Goal: Task Accomplishment & Management: Manage account settings

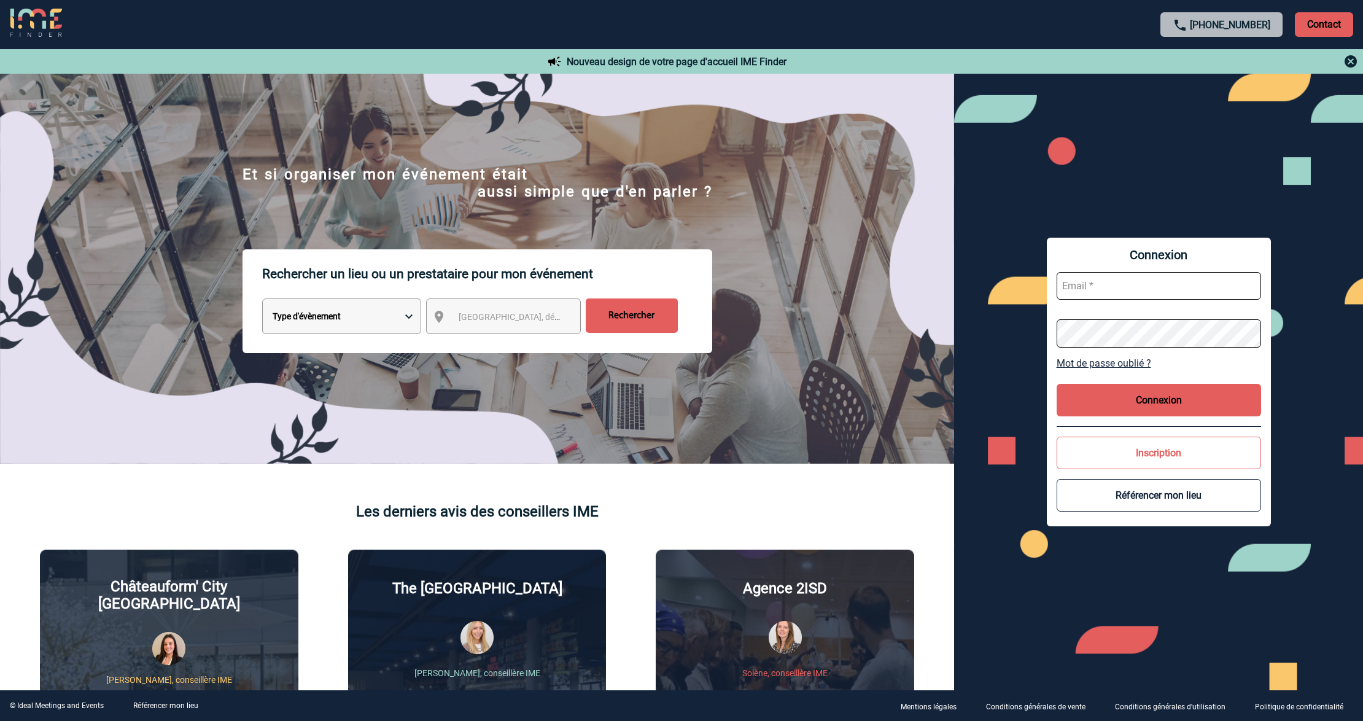
type input "lgebski@ime-groupe.com"
click at [1144, 265] on form "lgebski@ime-groupe.com" at bounding box center [1159, 309] width 205 height 95
click at [1157, 278] on input "lgebski@ime-groupe.com" at bounding box center [1159, 286] width 205 height 28
click at [1161, 396] on button "Connexion" at bounding box center [1159, 400] width 205 height 33
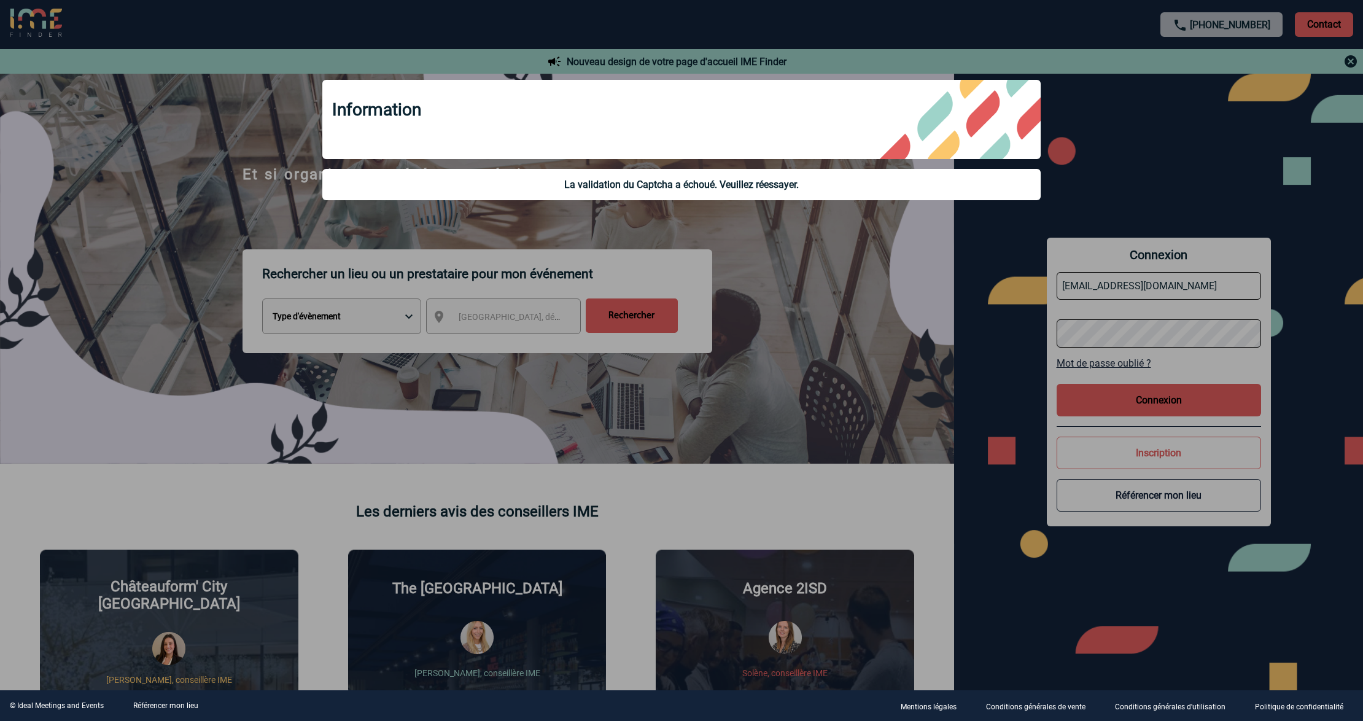
click at [1150, 394] on div at bounding box center [681, 360] width 1363 height 721
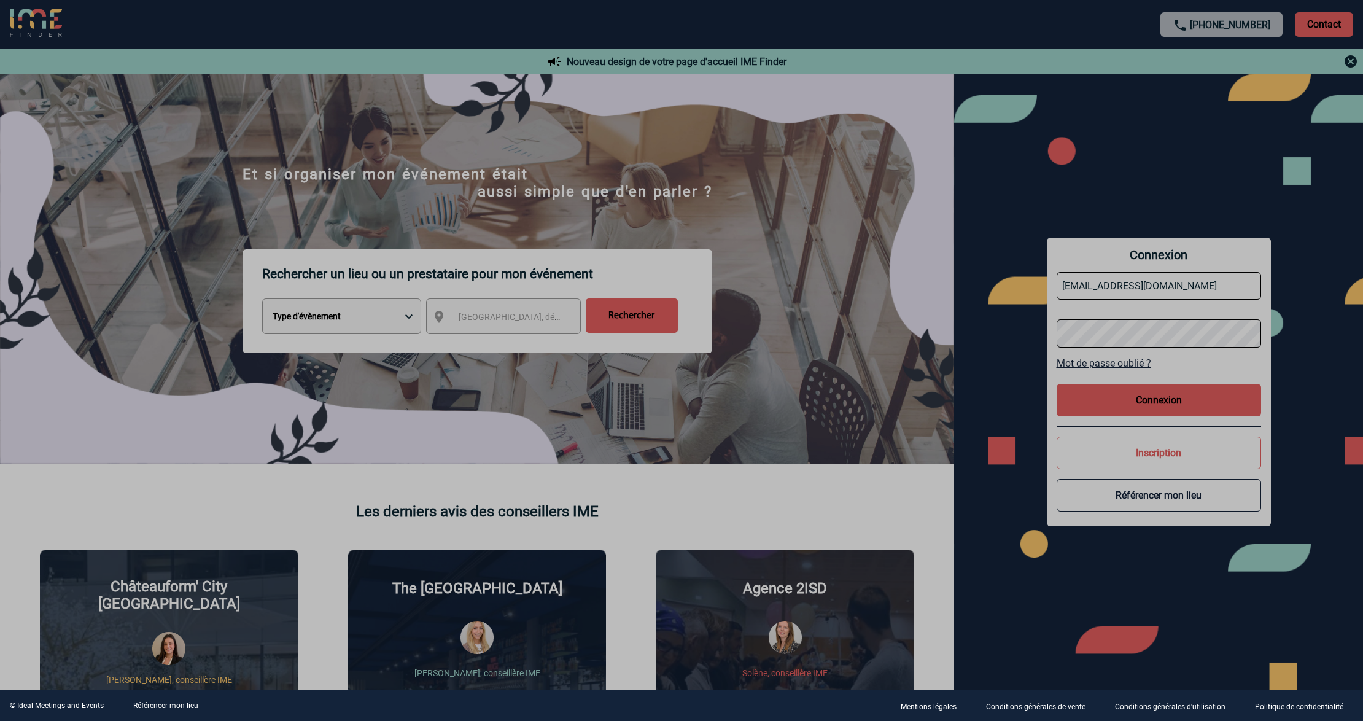
click at [1150, 399] on div at bounding box center [681, 360] width 1363 height 721
click at [1150, 399] on body "+33 1 45 72 07 14 Contact Contact Nouveau design de votre page d'accueil IME Fi…" at bounding box center [681, 360] width 1363 height 721
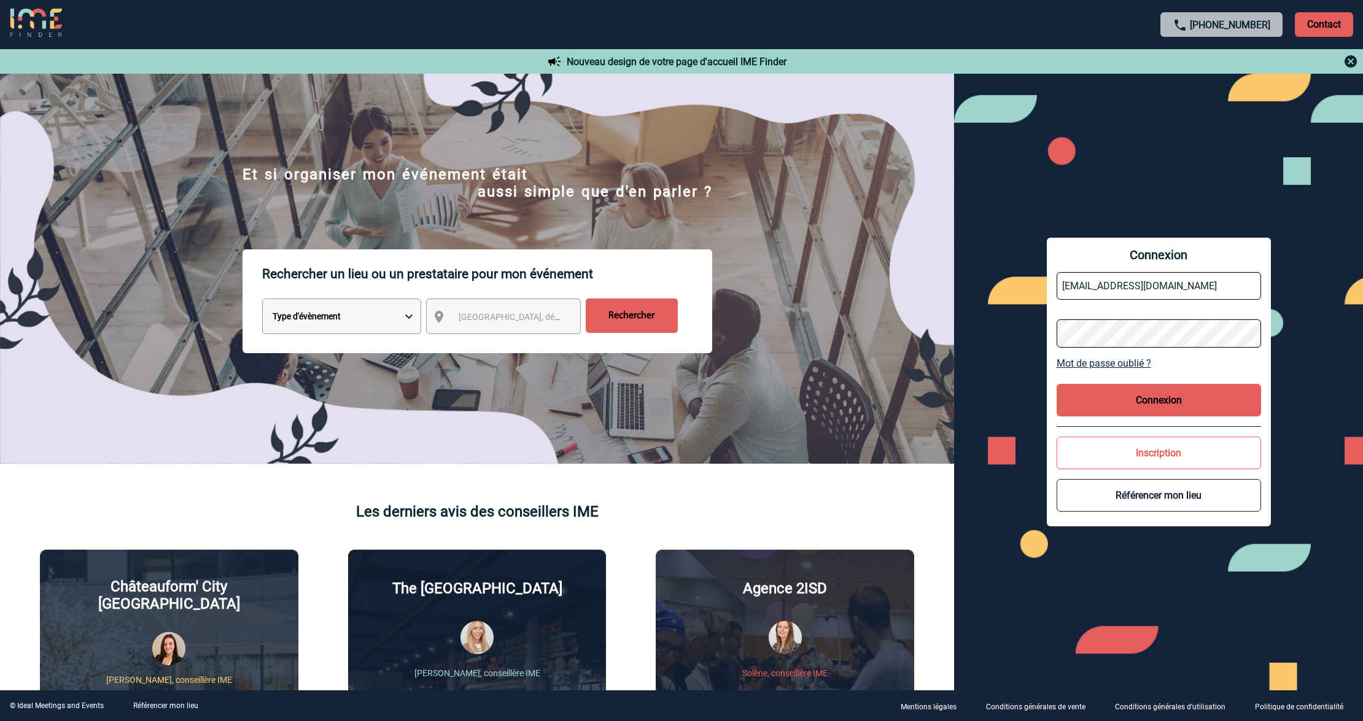
click at [1150, 399] on button "Connexion" at bounding box center [1159, 400] width 205 height 33
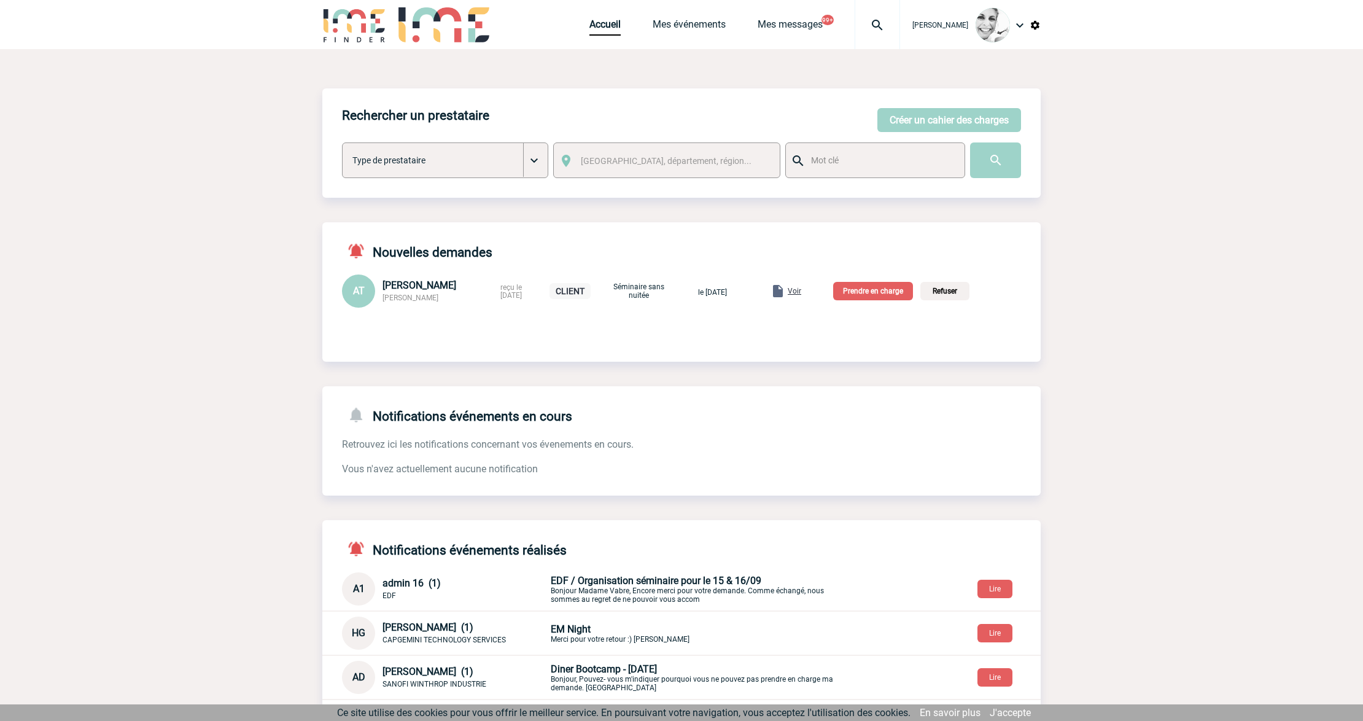
click at [891, 31] on img at bounding box center [878, 25] width 44 height 15
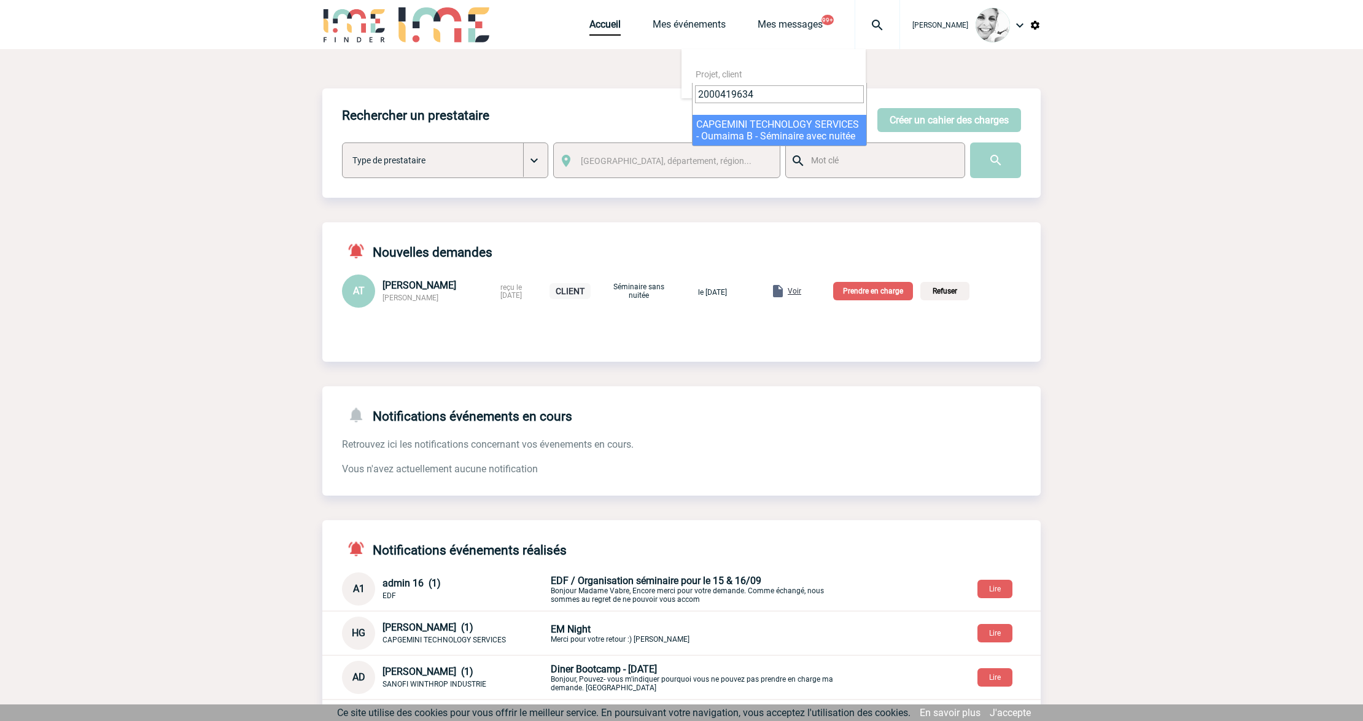
type input "2000419634"
select select "19135"
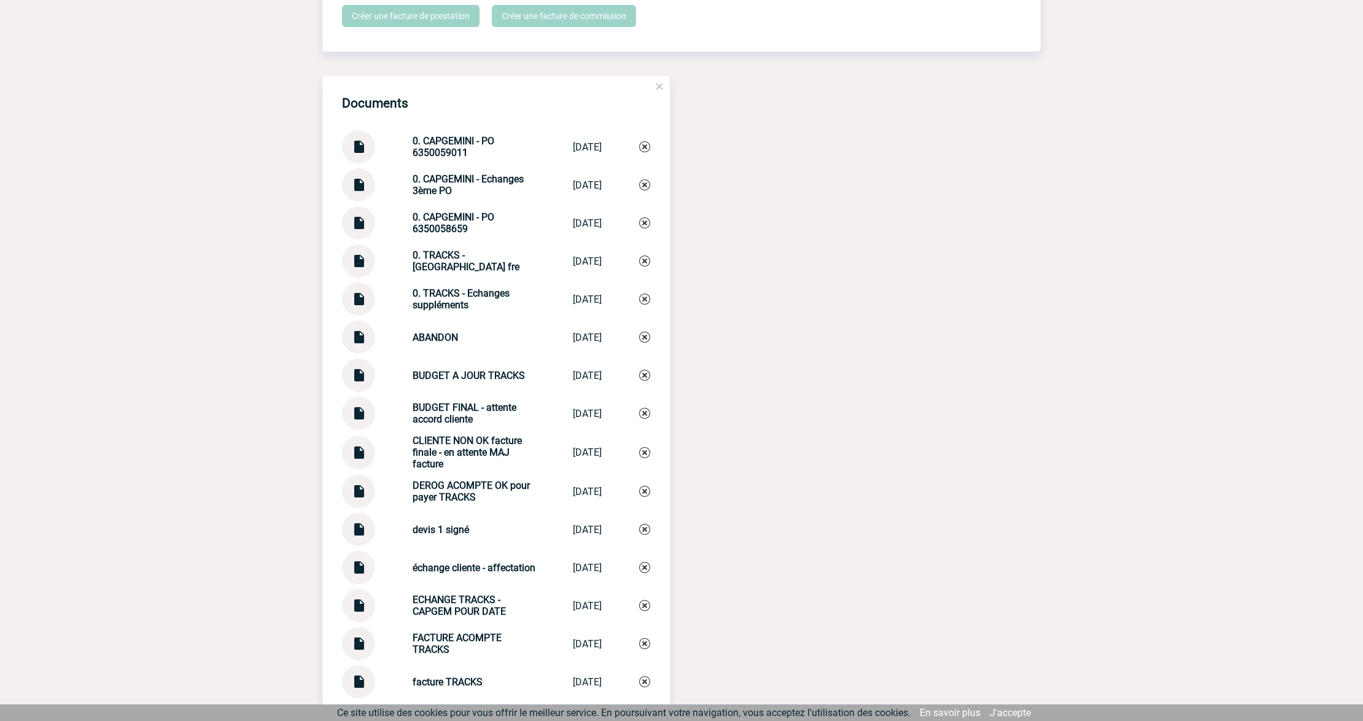
scroll to position [1228, 0]
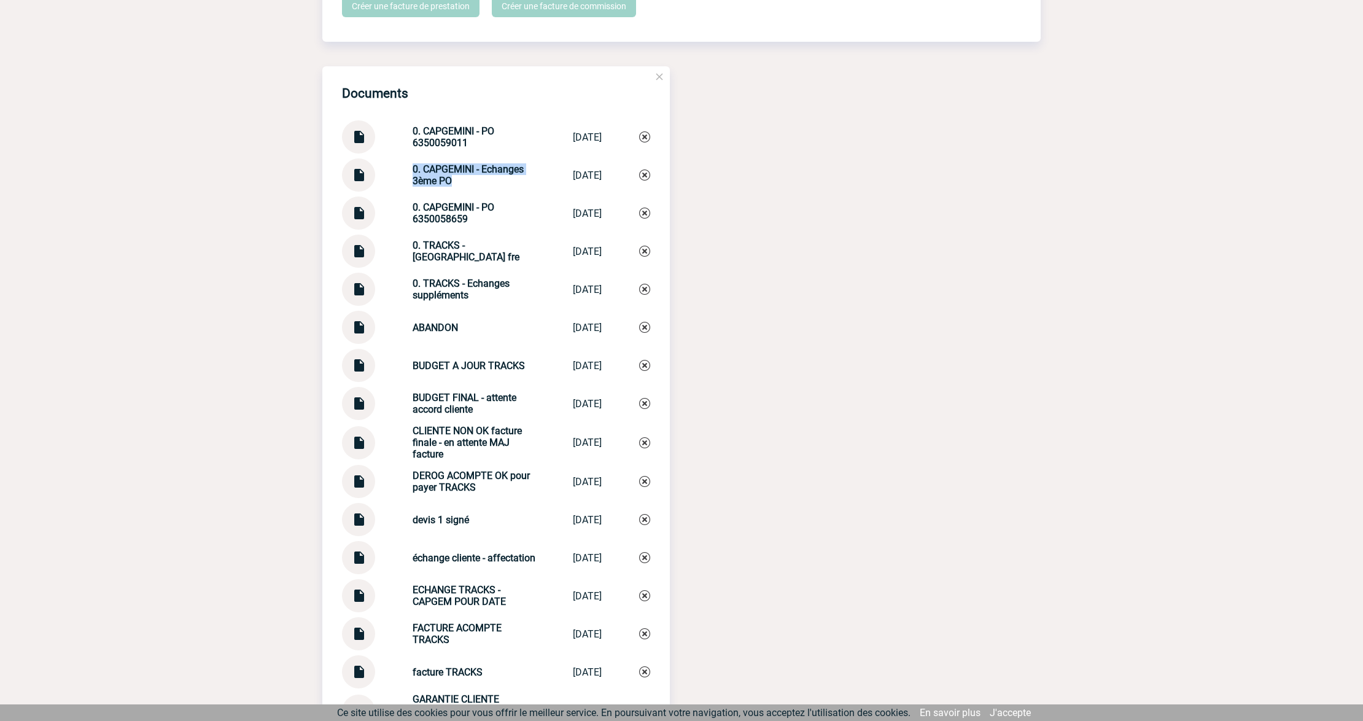
drag, startPoint x: 392, startPoint y: 199, endPoint x: 374, endPoint y: 190, distance: 20.1
click at [374, 190] on div "0. CAPGEMINI - Echanges 3ème PO 0. CAPGEMINI - ... [DATE]" at bounding box center [496, 174] width 308 height 33
copy div "0. CAPGEMINI - Echanges 3ème PO"
click at [642, 187] on div "0. CAPGEMINI - Echanges 3ème PO 0. CAPGEMINI - ... [DATE]" at bounding box center [496, 174] width 308 height 33
click at [637, 192] on div "0. CAPGEMINI - Echanges 3ème PO 0. CAPGEMINI - ... [DATE]" at bounding box center [496, 174] width 308 height 33
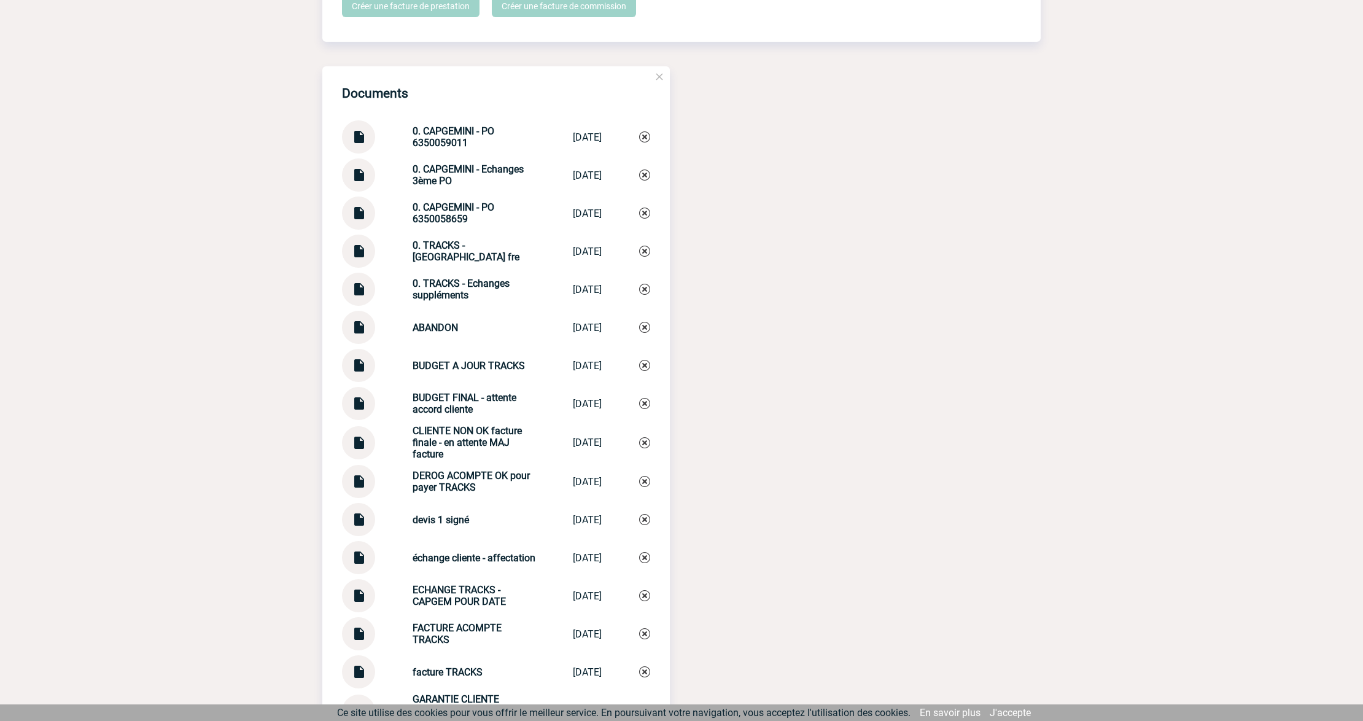
click at [642, 181] on img at bounding box center [644, 175] width 11 height 11
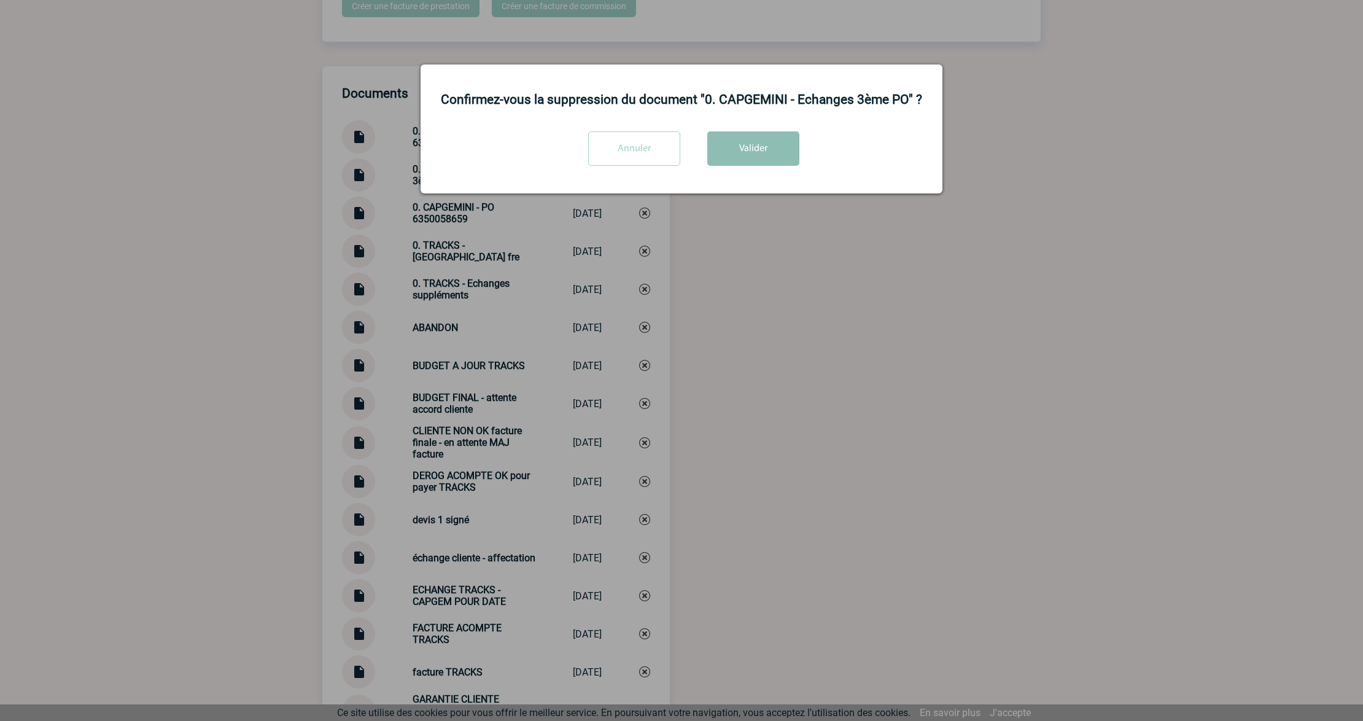
click at [757, 152] on button "Valider" at bounding box center [754, 148] width 92 height 34
click at [806, 356] on div at bounding box center [681, 360] width 1363 height 721
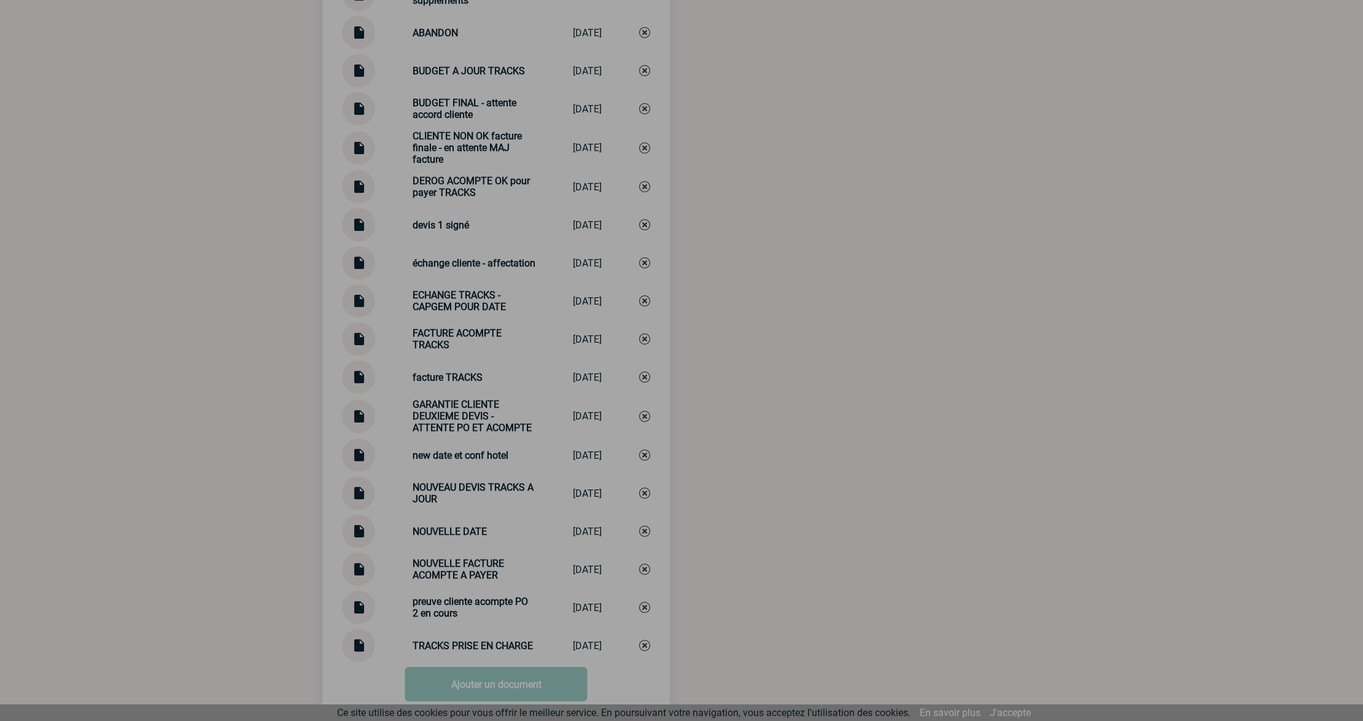
scroll to position [1686, 0]
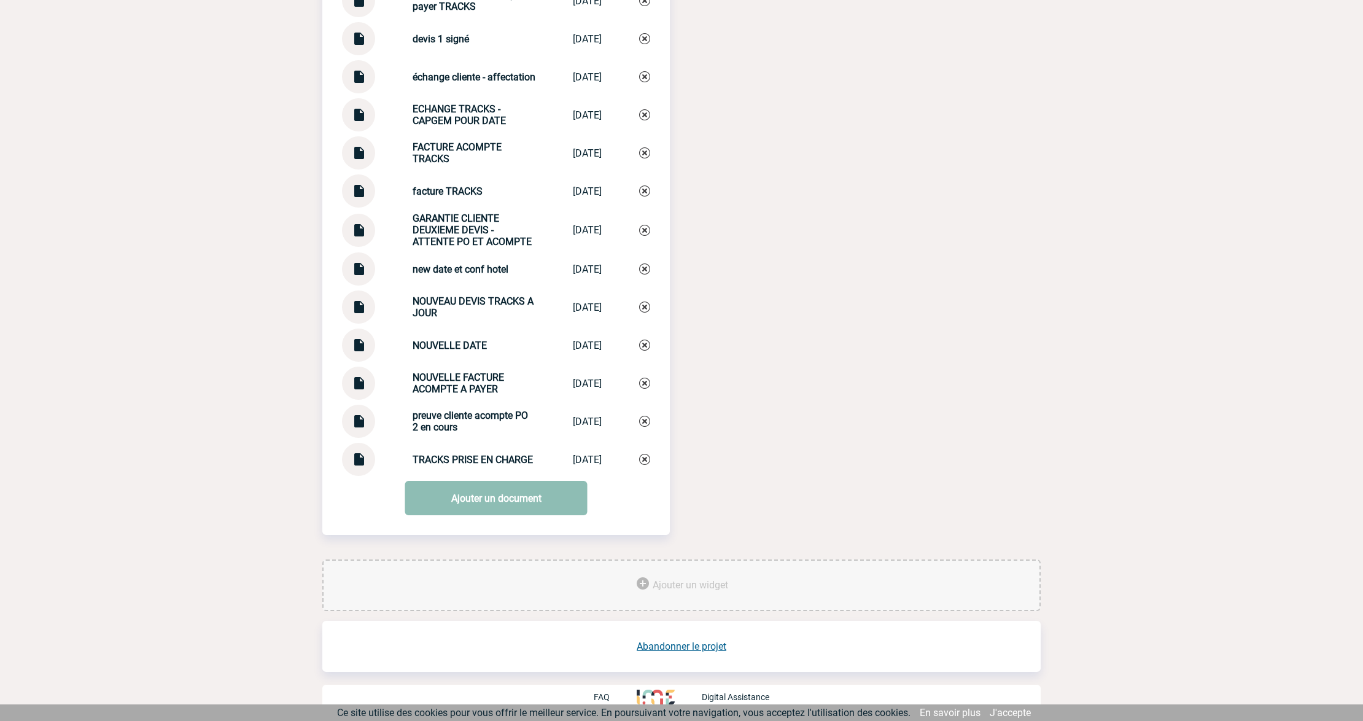
click at [455, 502] on link "Ajouter un document" at bounding box center [496, 498] width 182 height 34
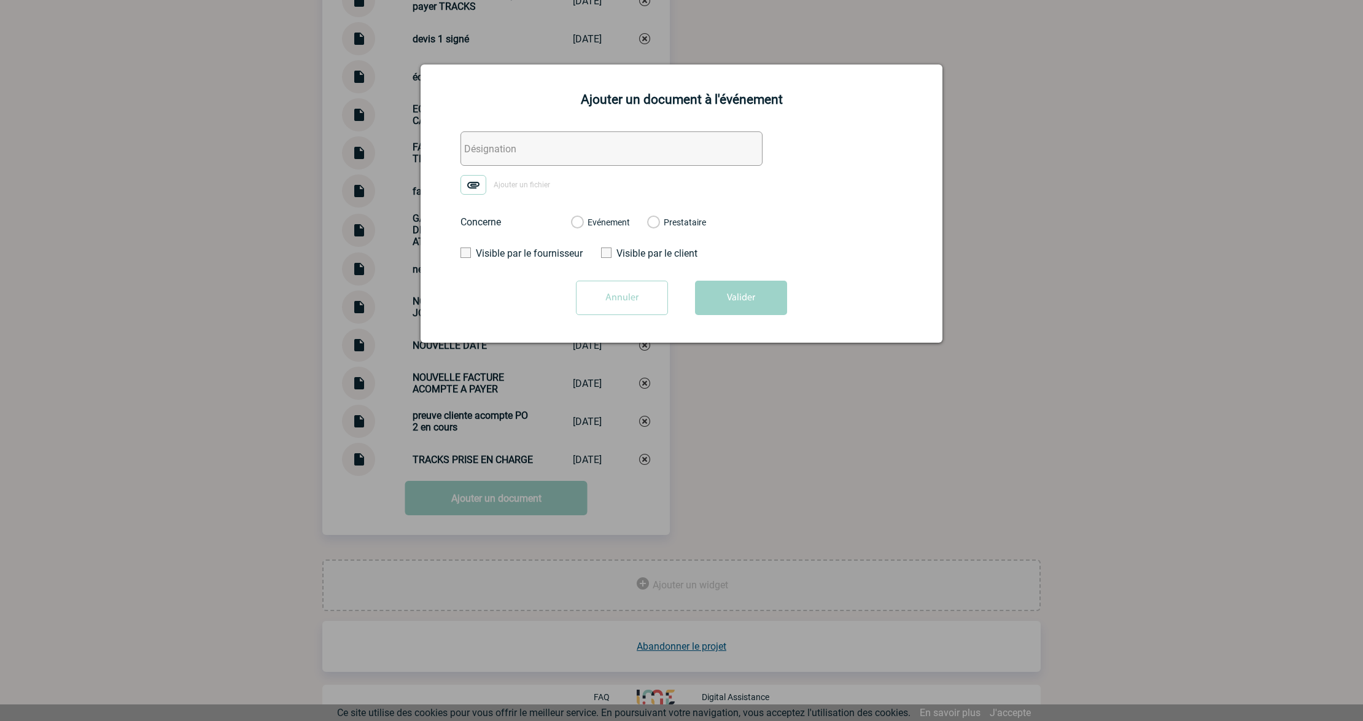
click at [513, 144] on input "text" at bounding box center [612, 148] width 302 height 34
paste input "0. CAPGEMINI - Echanges 3ème PO"
type input "0. CAPGEMINI - Echanges 3ème PO"
click at [466, 184] on img at bounding box center [474, 185] width 26 height 20
click at [0, 0] on input "Ajouter un fichier" at bounding box center [0, 0] width 0 height 0
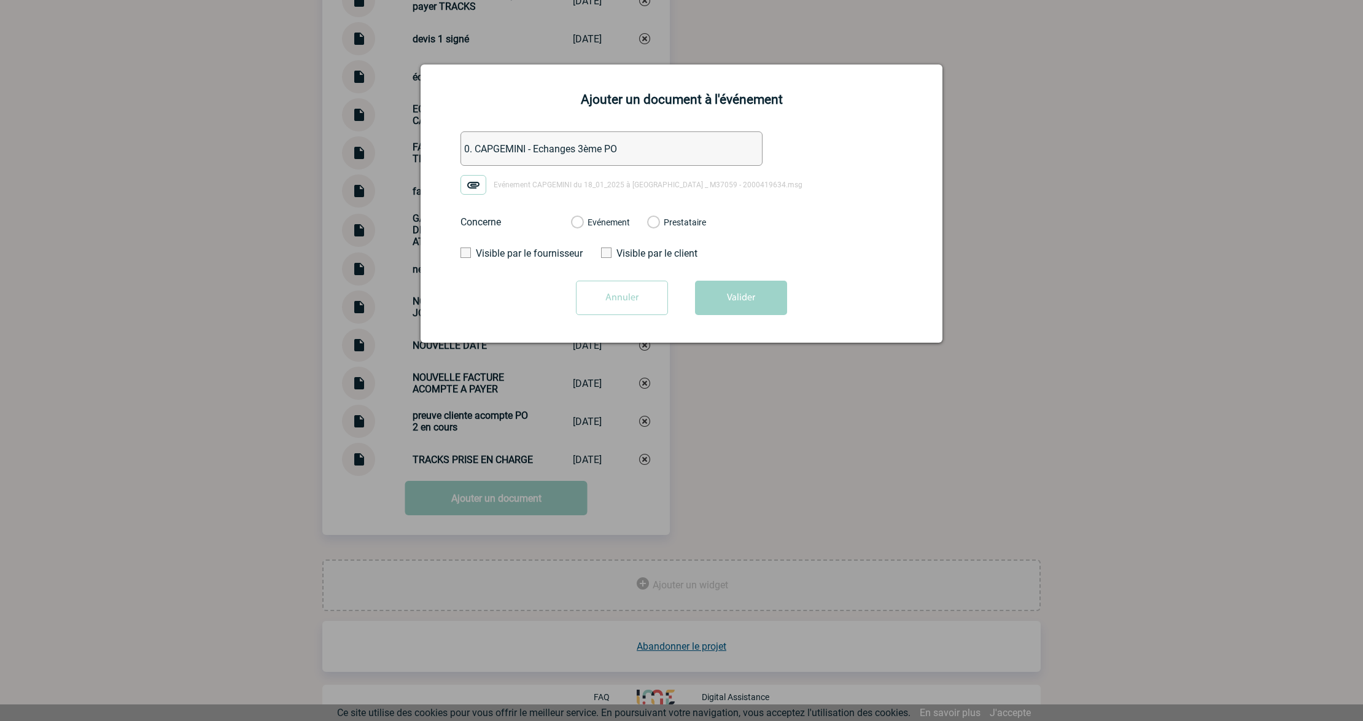
click at [583, 219] on label "Evénement" at bounding box center [577, 222] width 12 height 11
click at [0, 0] on input "Evénement" at bounding box center [0, 0] width 0 height 0
click at [741, 298] on button "Valider" at bounding box center [741, 298] width 92 height 34
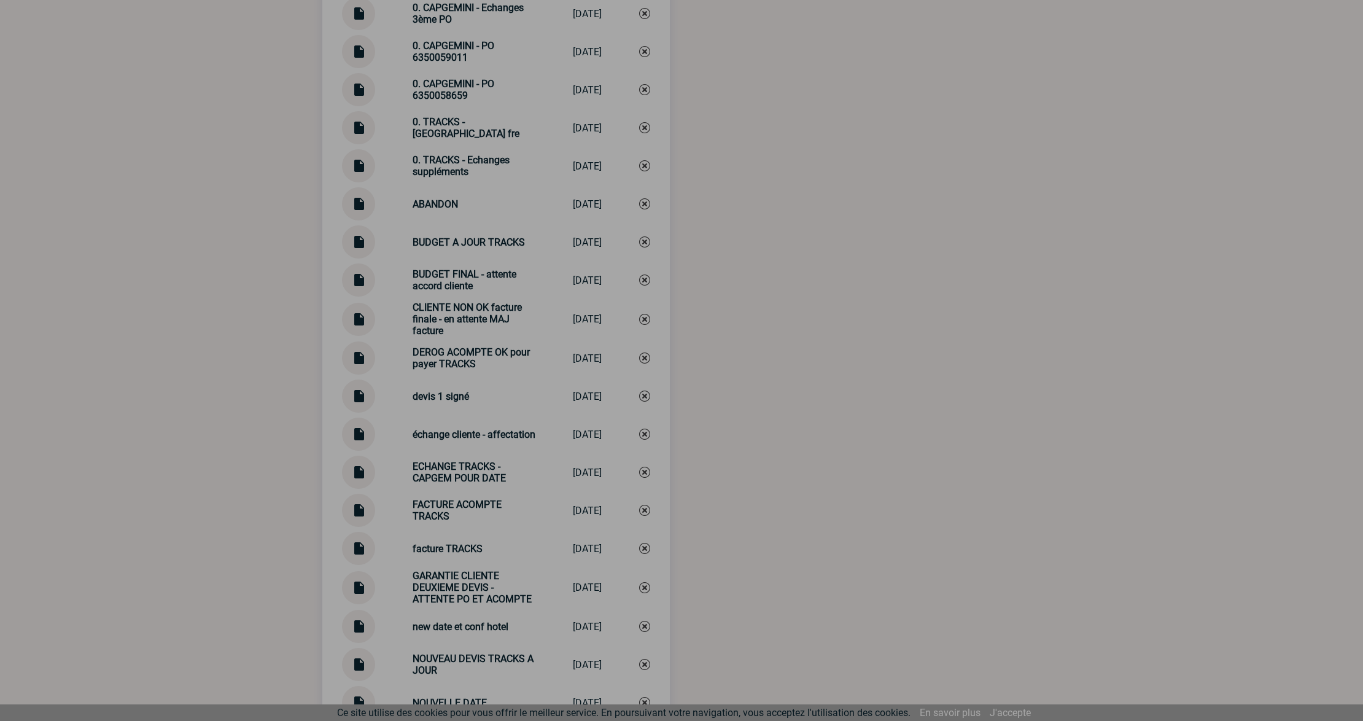
scroll to position [1113, 0]
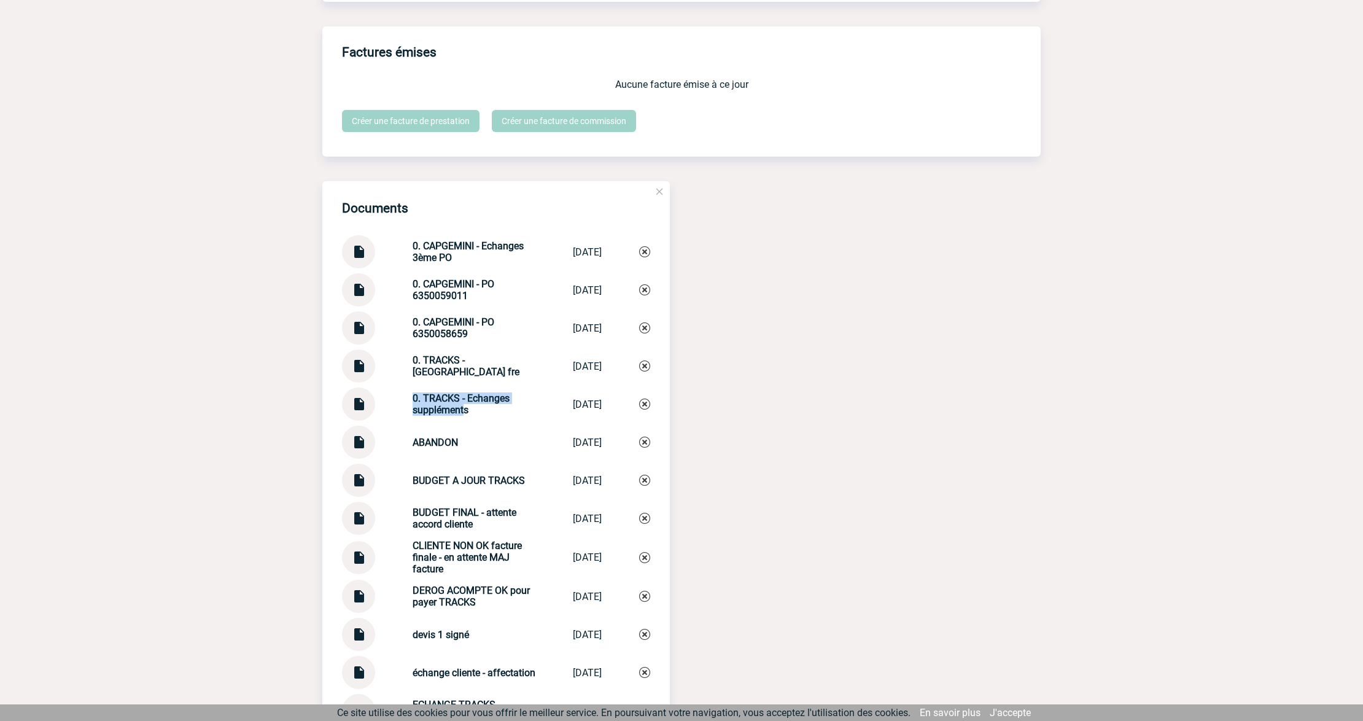
drag, startPoint x: 408, startPoint y: 423, endPoint x: 384, endPoint y: 418, distance: 24.6
click at [384, 418] on div "0. TRACKS - Echanges suppléments 0. TRACKS - Ech... [DATE]" at bounding box center [496, 404] width 308 height 33
copy div "0. TRACKS - Echanges supplément"
click at [640, 410] on img at bounding box center [644, 404] width 11 height 11
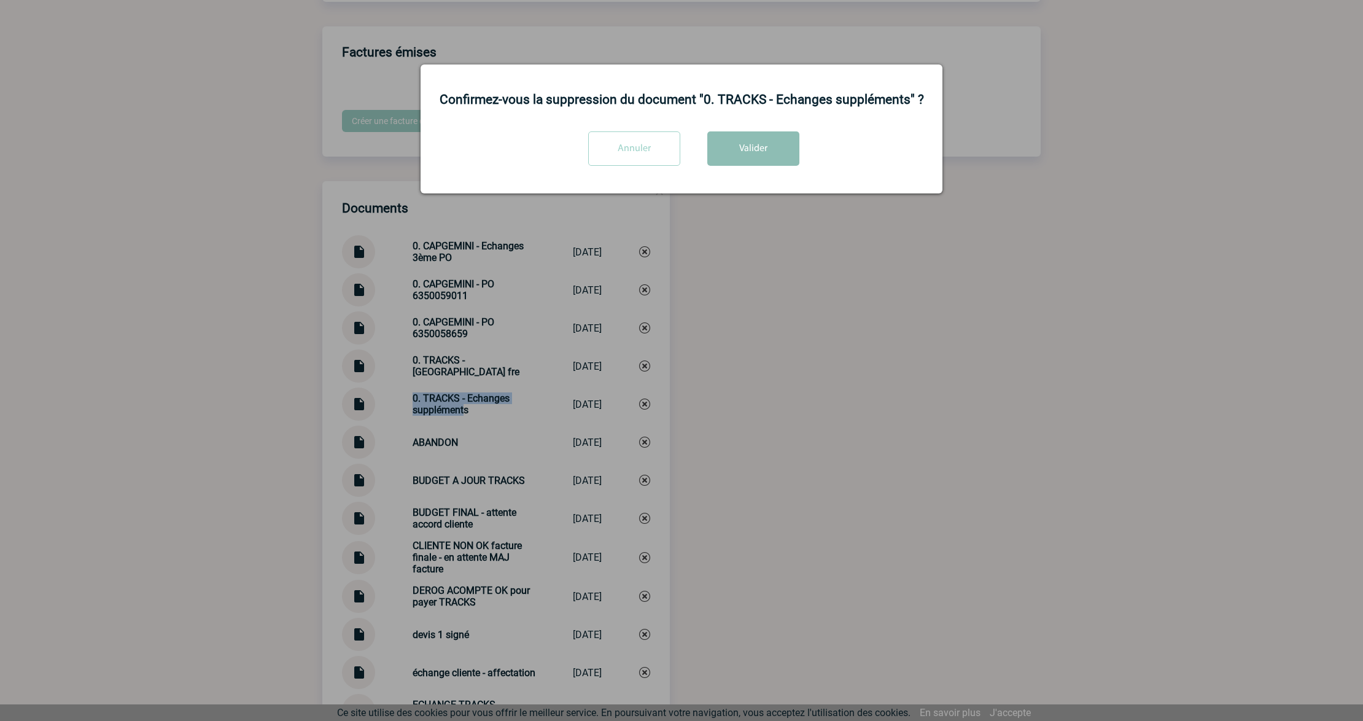
click at [765, 158] on button "Valider" at bounding box center [754, 148] width 92 height 34
click at [773, 320] on div at bounding box center [681, 360] width 1363 height 721
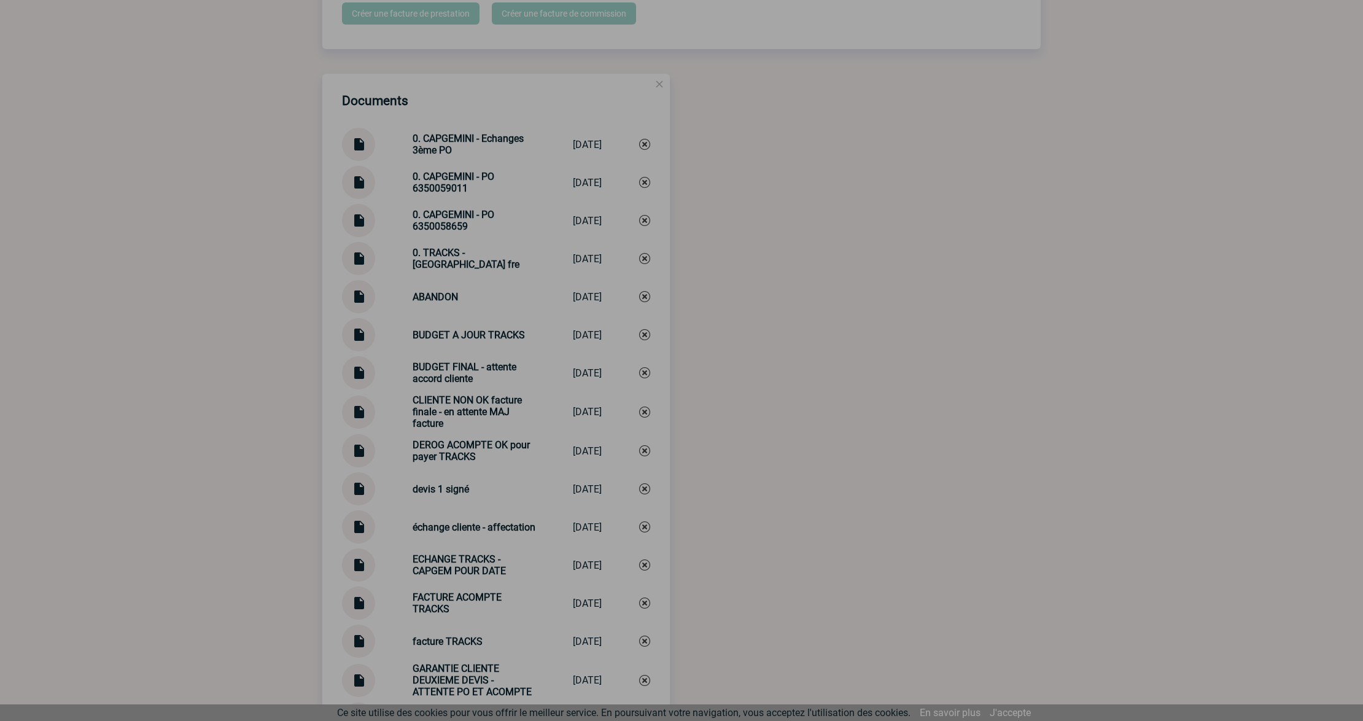
scroll to position [1686, 0]
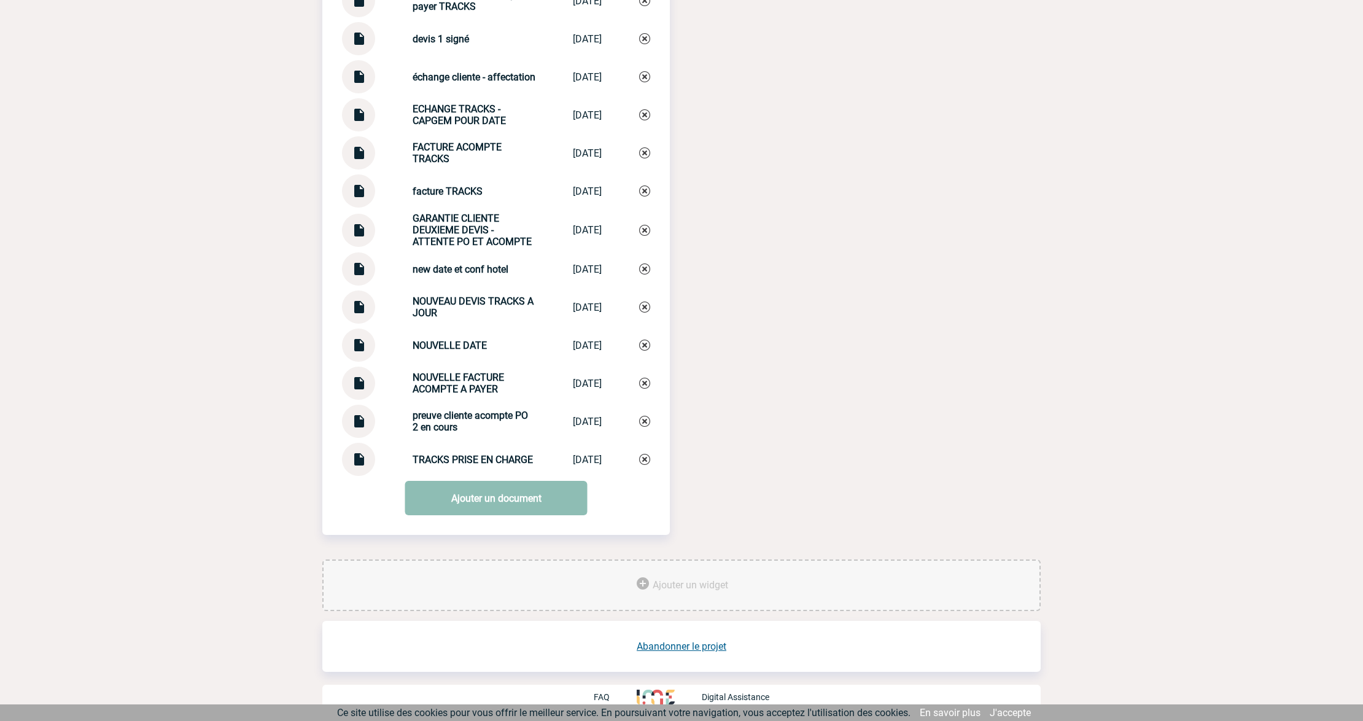
click at [520, 497] on link "Ajouter un document" at bounding box center [496, 498] width 182 height 34
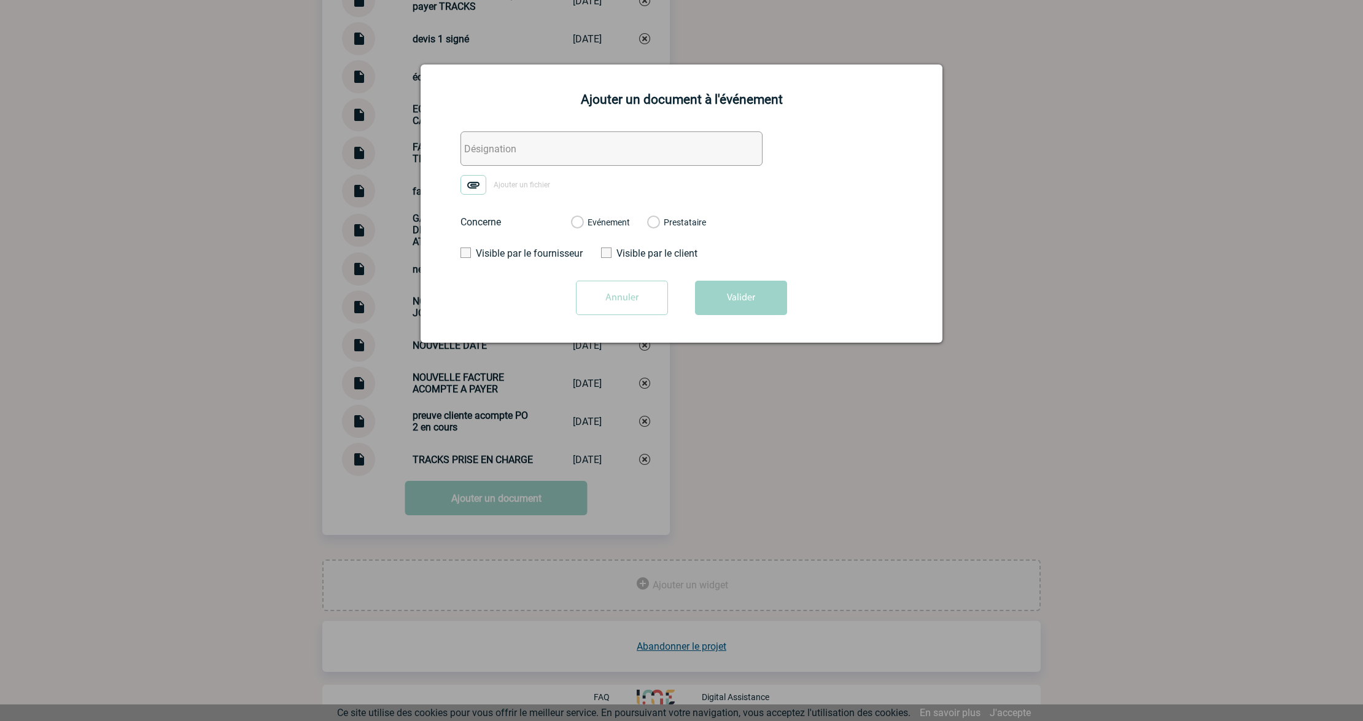
click at [516, 162] on input "text" at bounding box center [612, 148] width 302 height 34
paste input "0. TRACKS - Echanges supplément"
type input "0. TRACKS - Echanges supplément"
click at [488, 182] on label "Ajouter un fichier" at bounding box center [510, 185] width 98 height 20
click at [0, 0] on input "Ajouter un fichier" at bounding box center [0, 0] width 0 height 0
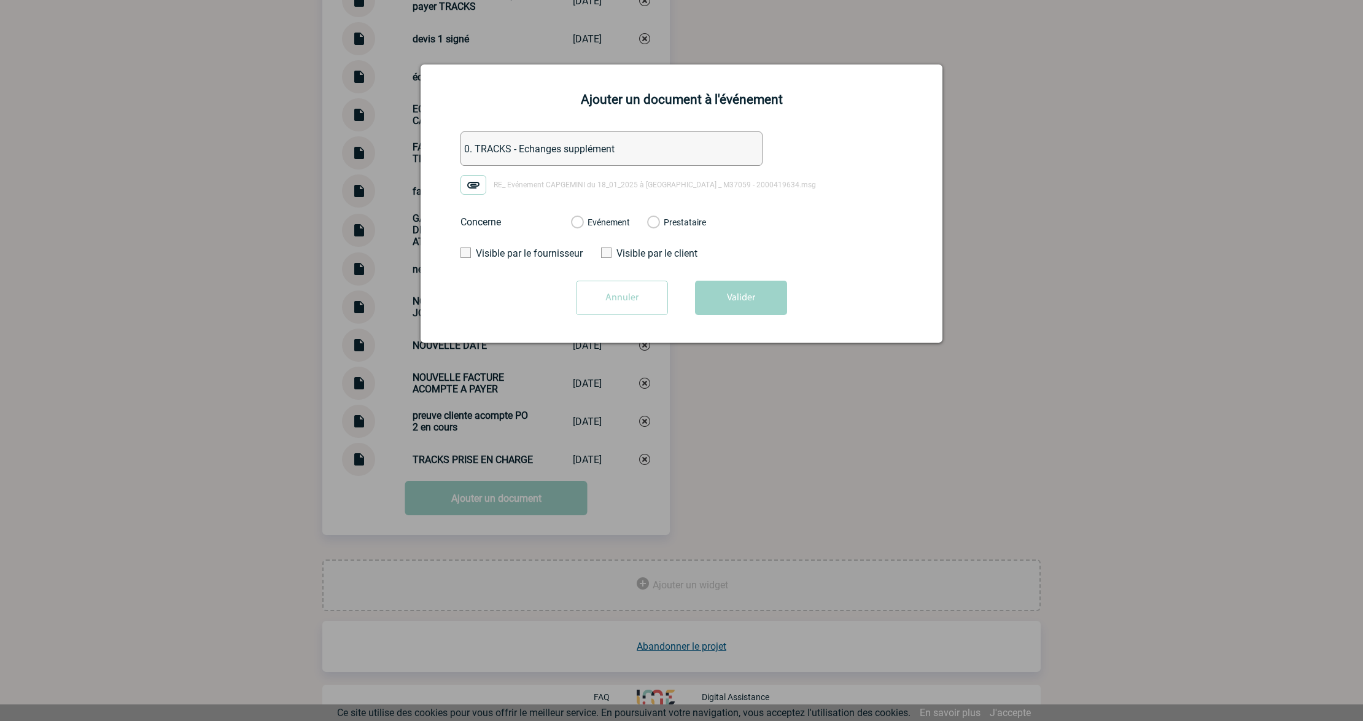
click at [583, 225] on label "Evénement" at bounding box center [577, 222] width 12 height 11
click at [0, 0] on input "Evénement" at bounding box center [0, 0] width 0 height 0
click at [736, 296] on button "Valider" at bounding box center [741, 298] width 92 height 34
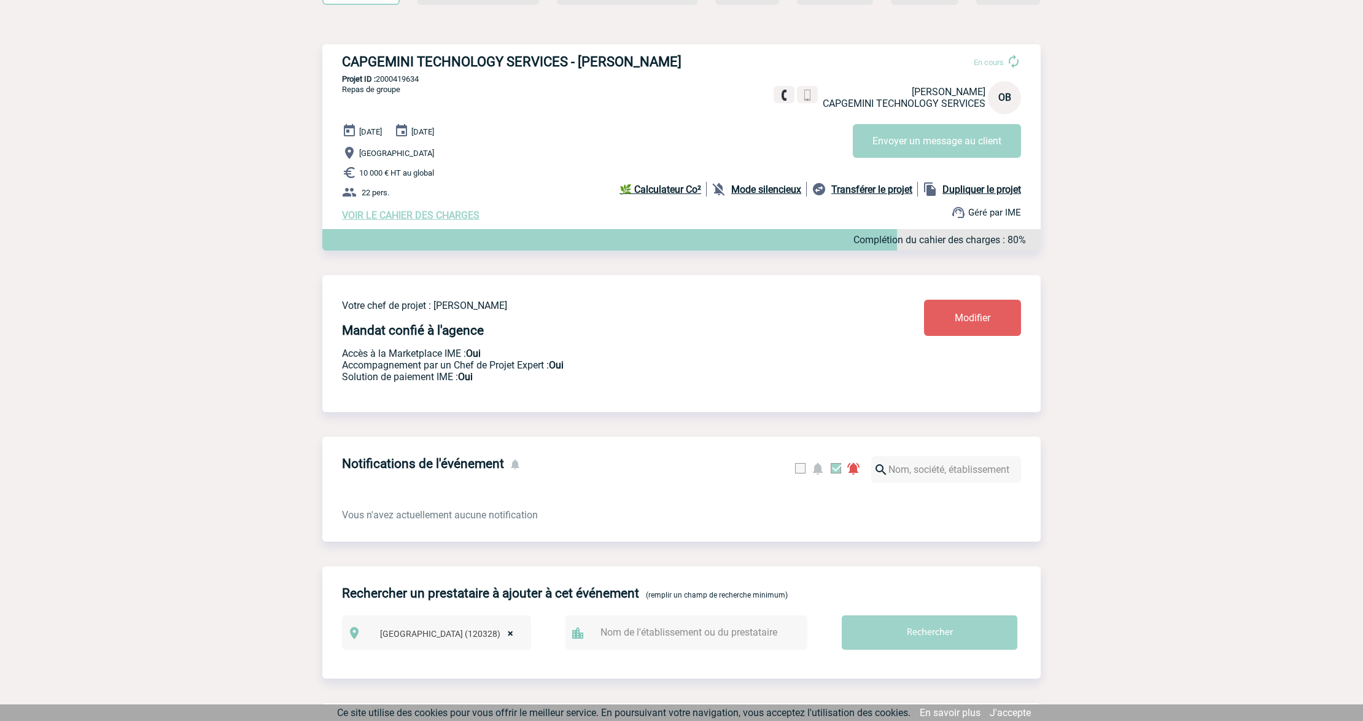
scroll to position [0, 0]
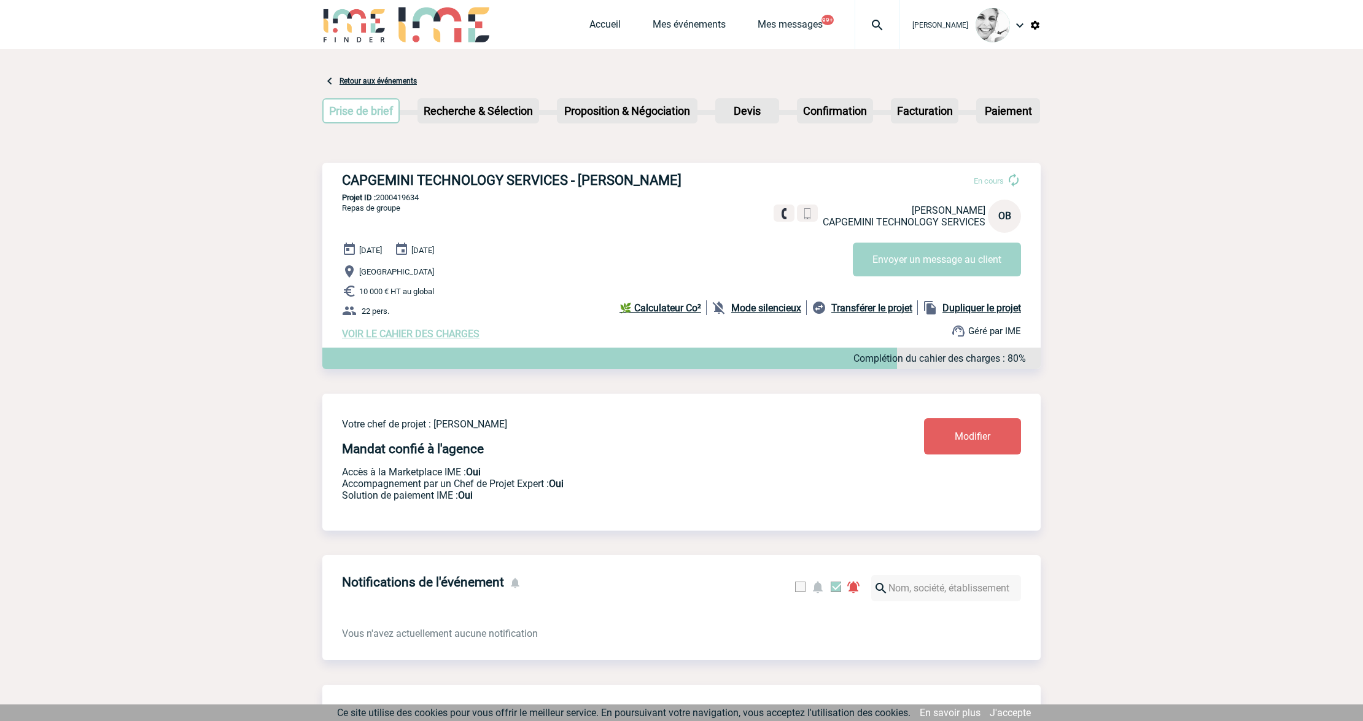
click at [878, 26] on img at bounding box center [878, 25] width 44 height 15
type input "2000421424"
select select "20925"
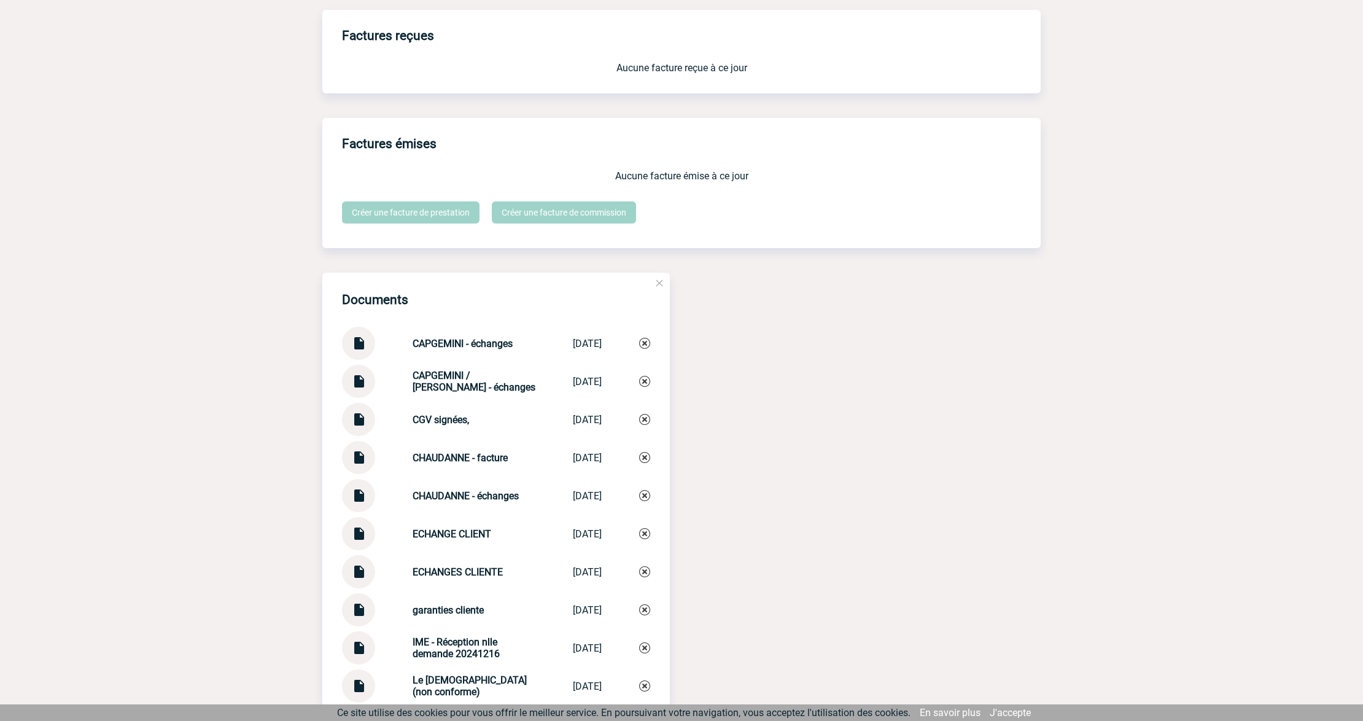
scroll to position [1268, 0]
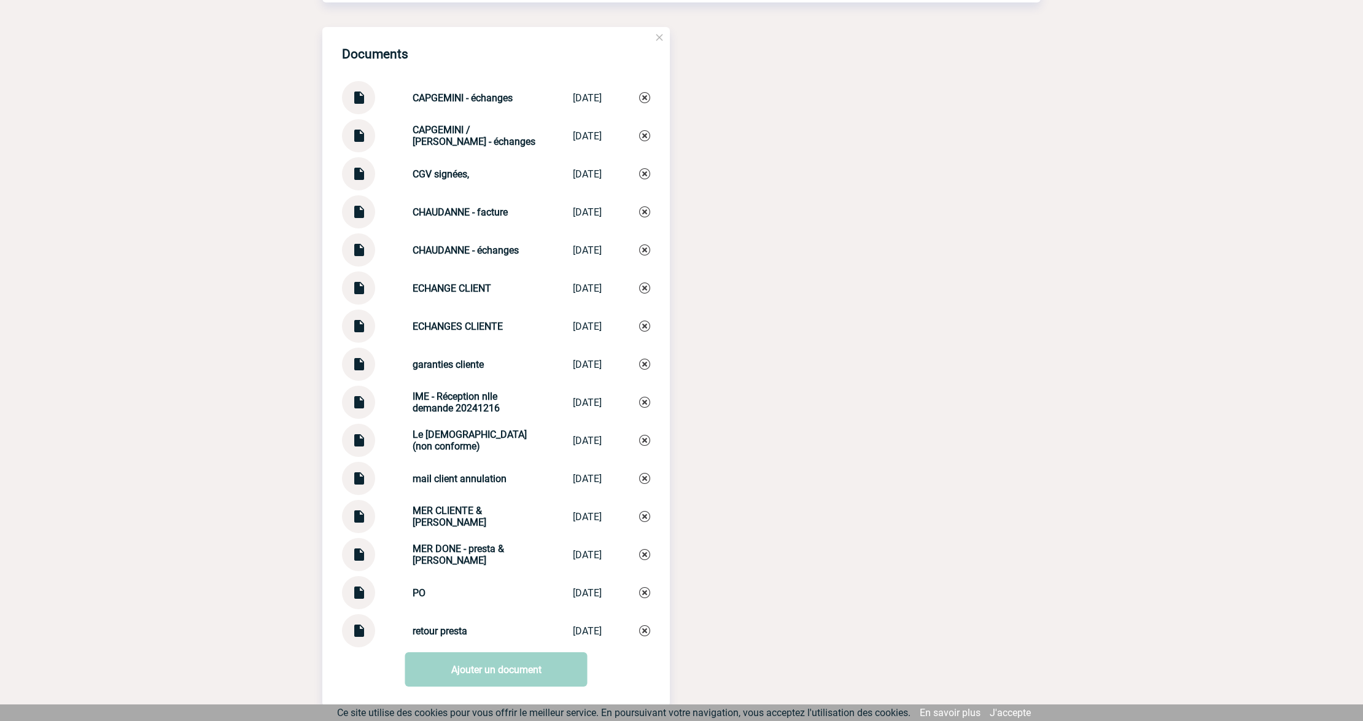
click at [364, 593] on img at bounding box center [359, 588] width 16 height 24
